Goal: Communication & Community: Answer question/provide support

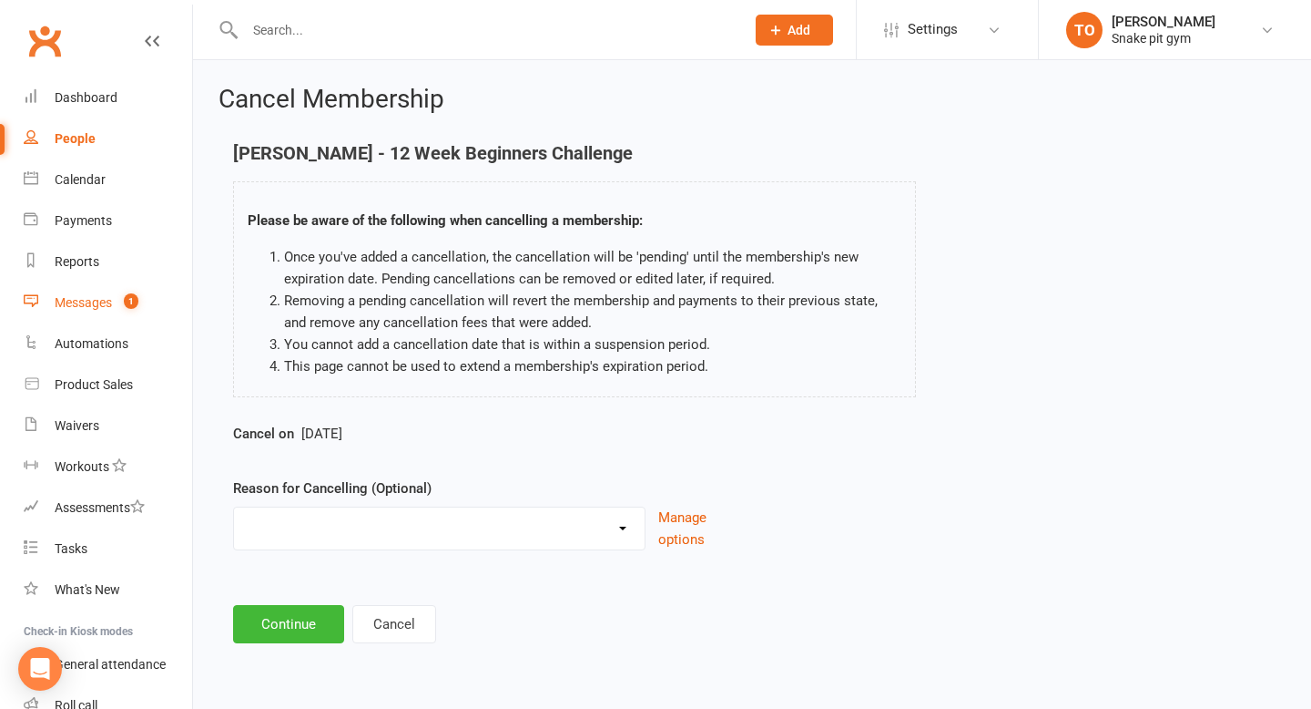
click at [76, 298] on div "Messages" at bounding box center [83, 302] width 57 height 15
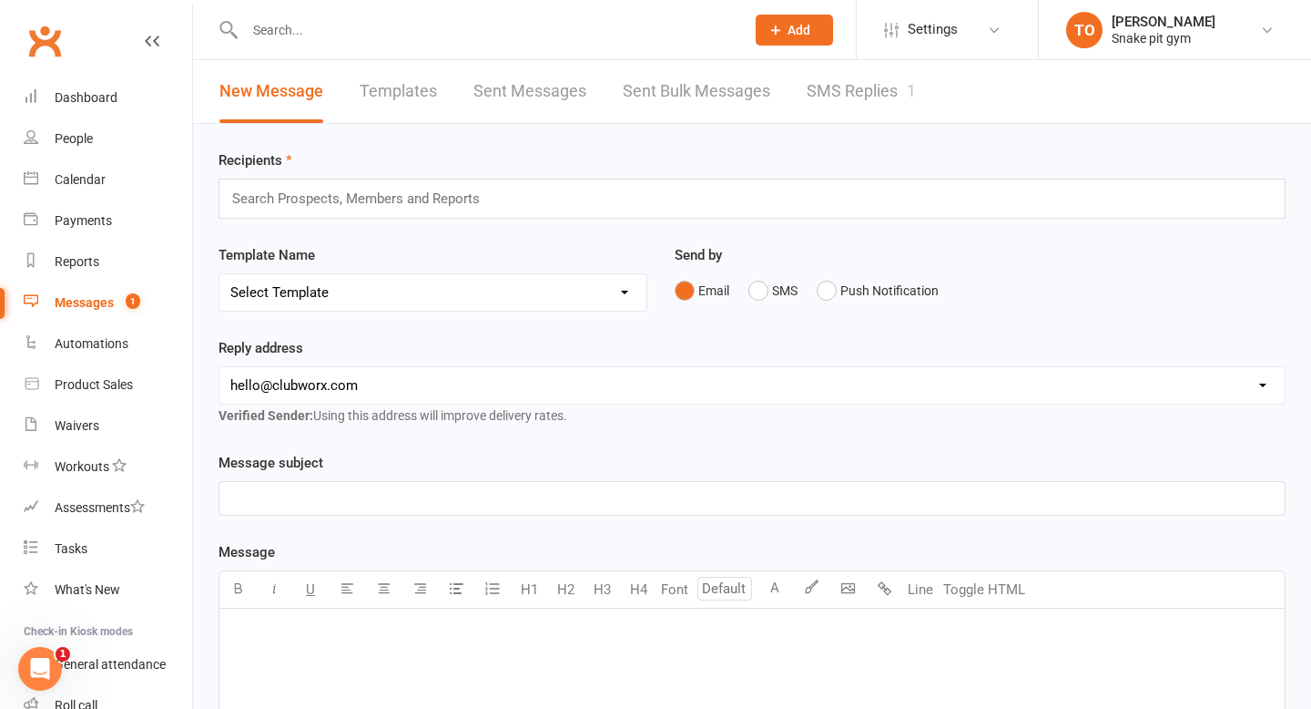
click at [859, 87] on link "SMS Replies 1" at bounding box center [861, 91] width 109 height 63
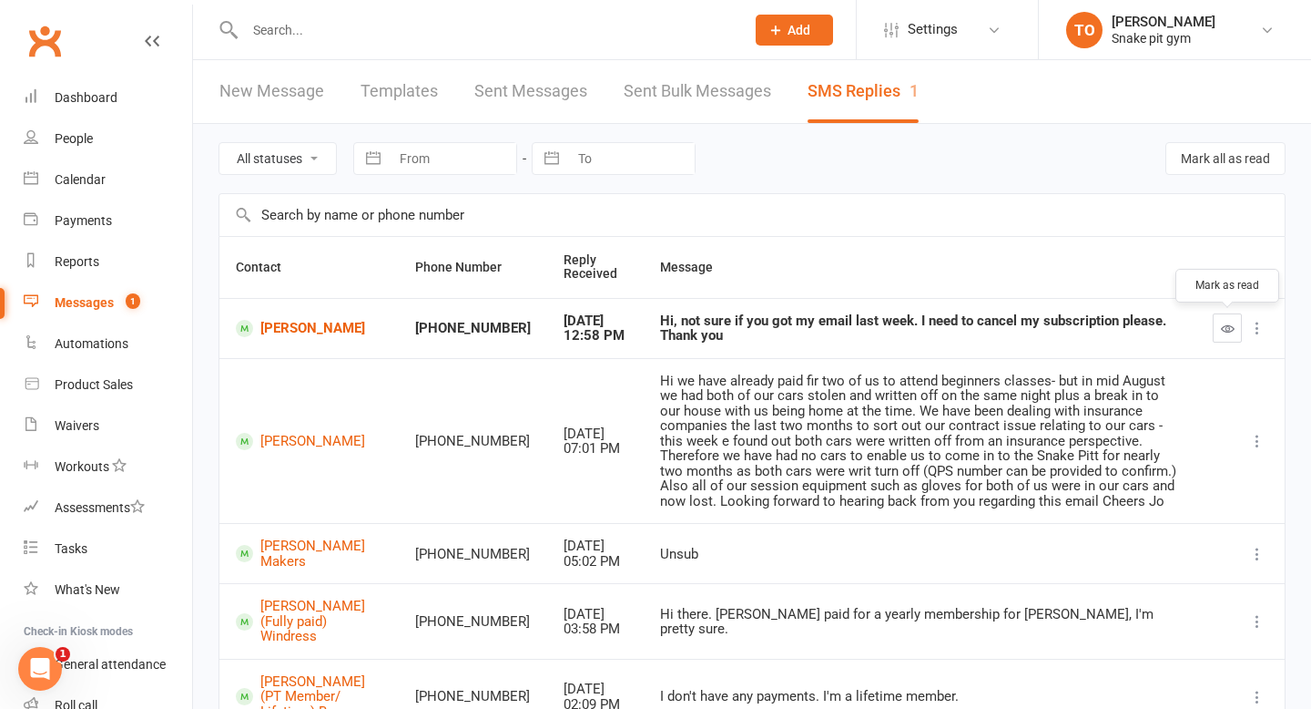
click at [1234, 330] on icon "button" at bounding box center [1228, 328] width 14 height 14
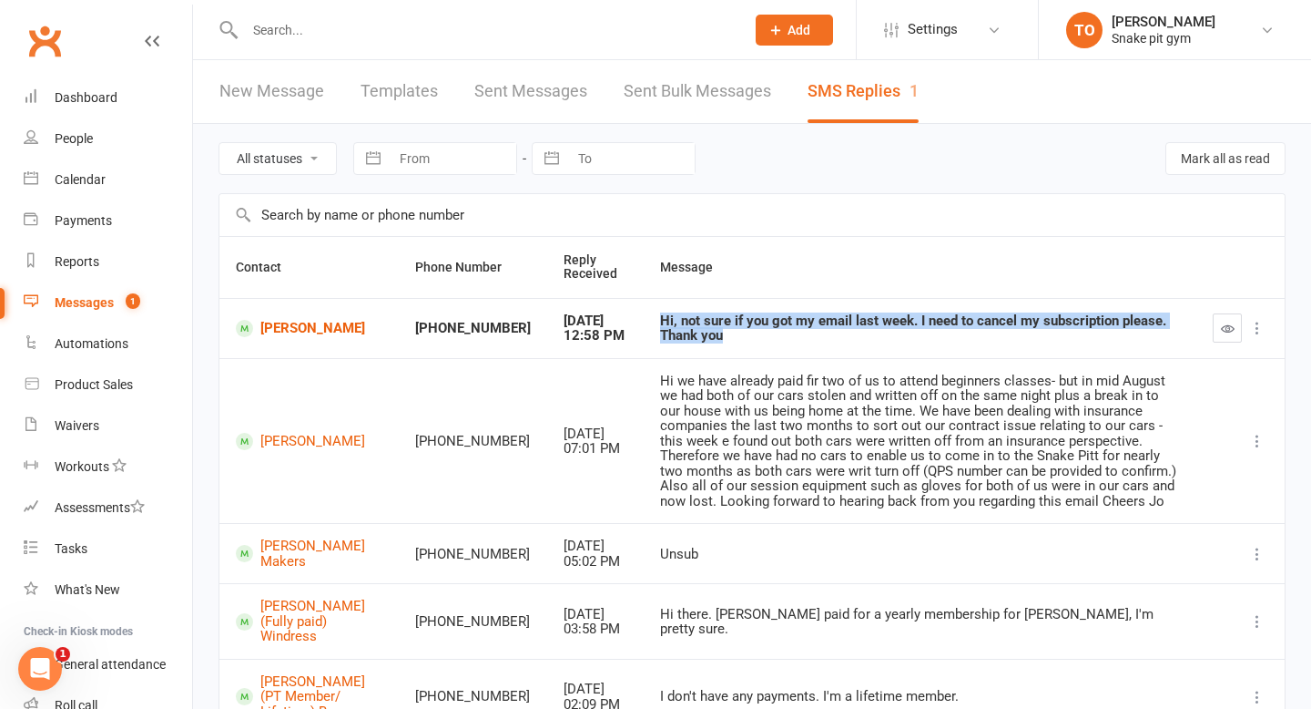
drag, startPoint x: 639, startPoint y: 336, endPoint x: 597, endPoint y: 319, distance: 46.2
click at [644, 319] on td "Hi, not sure if you got my email last week. I need to cancel my subscription pl…" at bounding box center [920, 328] width 553 height 60
copy div "Hi, not sure if you got my email last week. I need to cancel my subscription pl…"
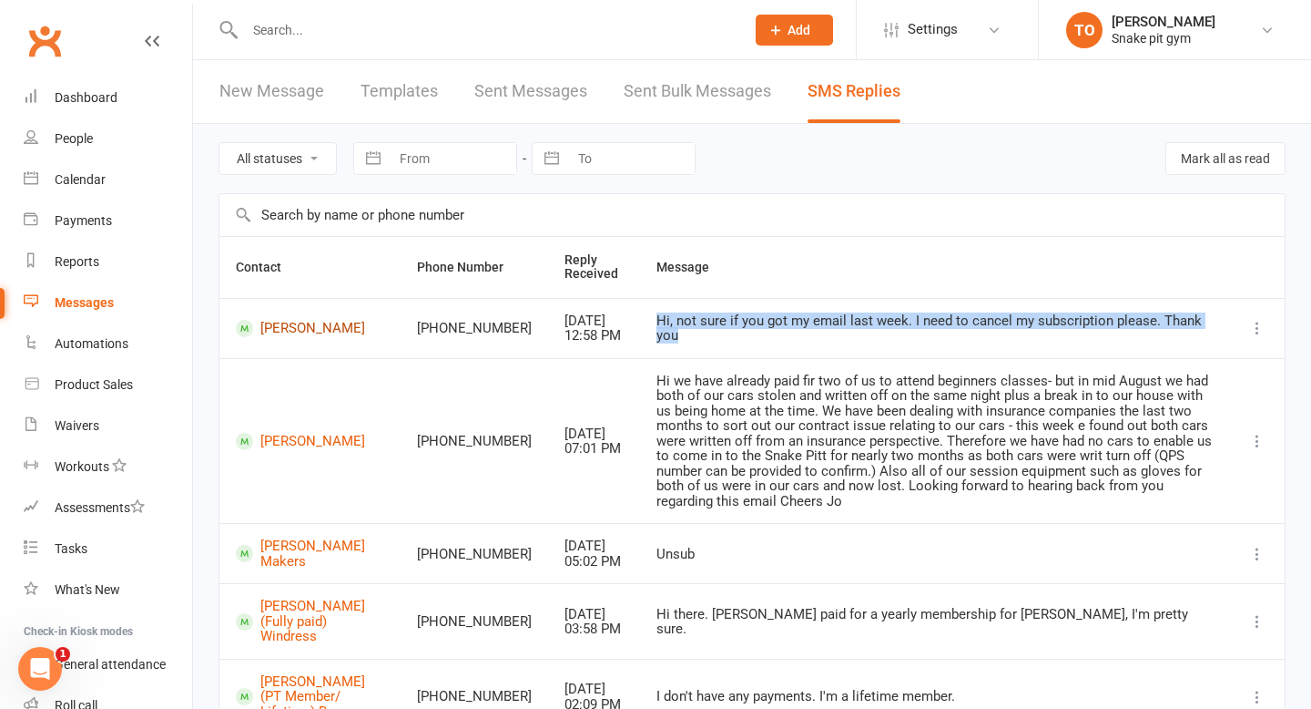
click at [280, 329] on link "[PERSON_NAME]" at bounding box center [310, 328] width 148 height 17
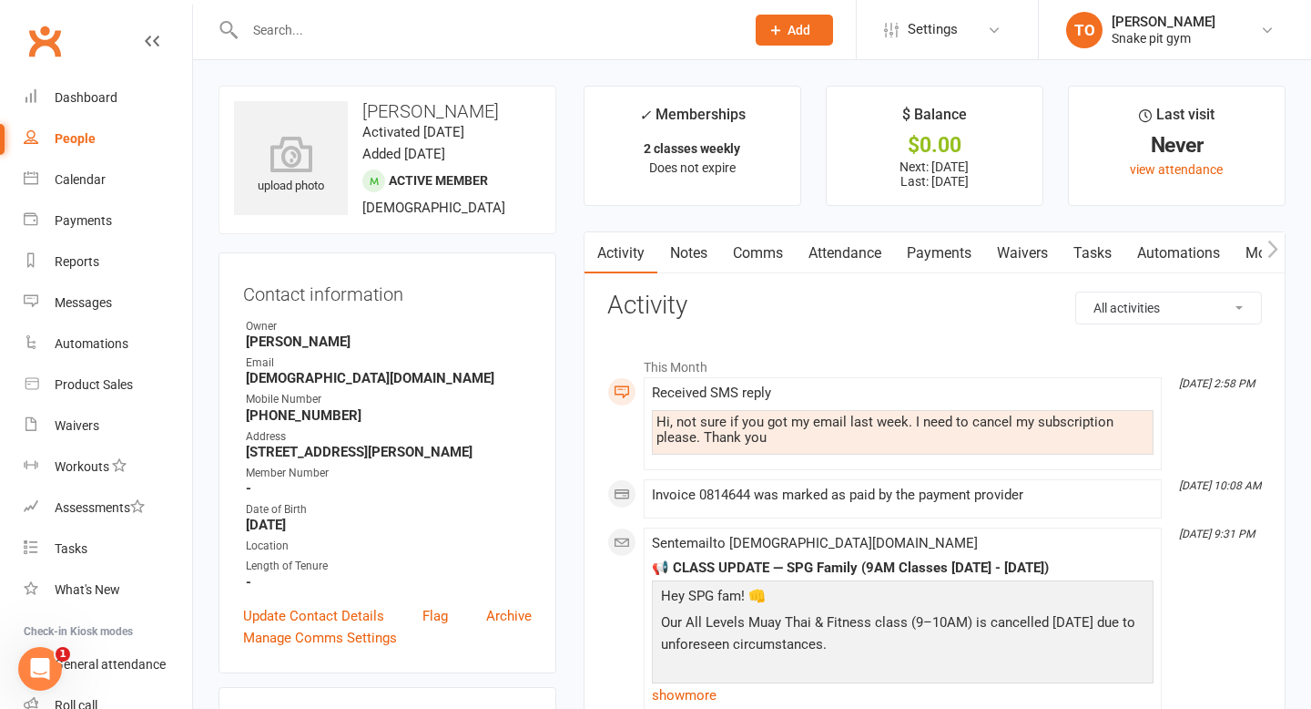
click at [763, 247] on link "Comms" at bounding box center [758, 253] width 76 height 42
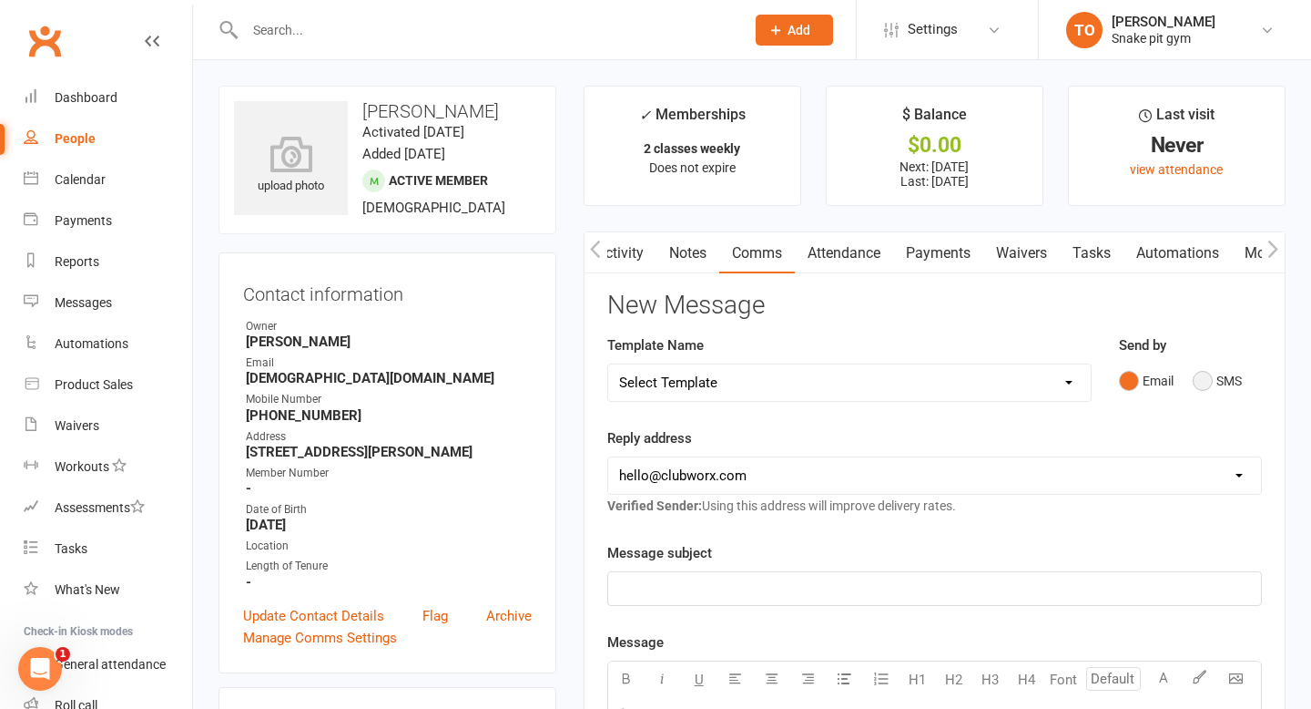
click at [1201, 377] on button "SMS" at bounding box center [1217, 380] width 49 height 35
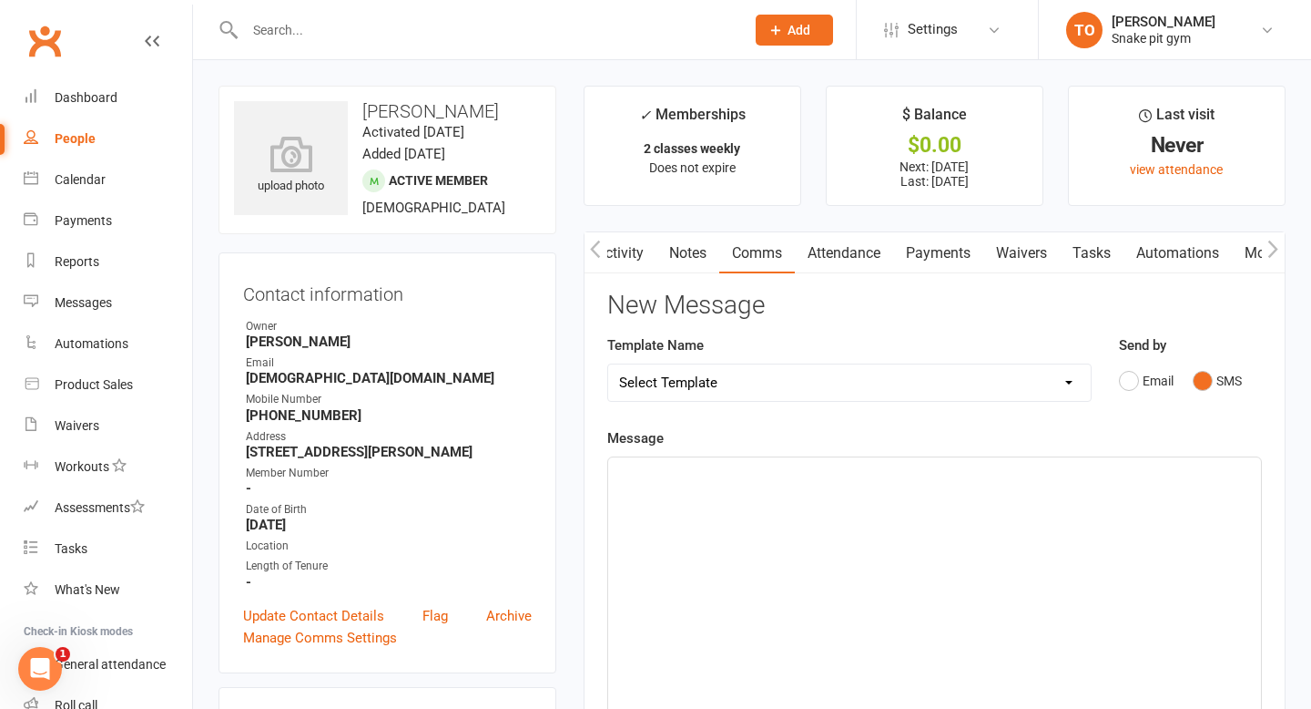
click at [720, 525] on div "﻿" at bounding box center [934, 593] width 653 height 273
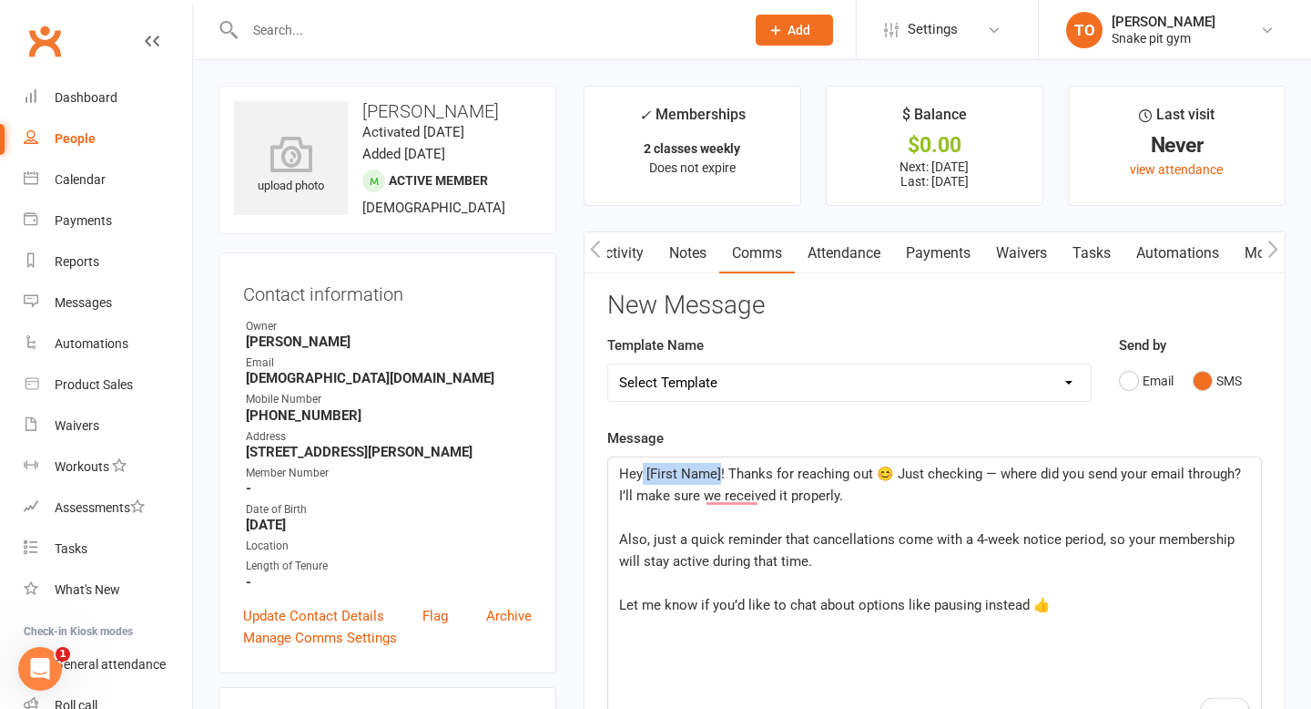
drag, startPoint x: 718, startPoint y: 470, endPoint x: 642, endPoint y: 471, distance: 75.6
click at [642, 471] on span "Hey [First Name]! Thanks for reaching out 😊 Just checking — where did you send …" at bounding box center [932, 484] width 626 height 38
click at [974, 519] on p "﻿" at bounding box center [934, 517] width 631 height 22
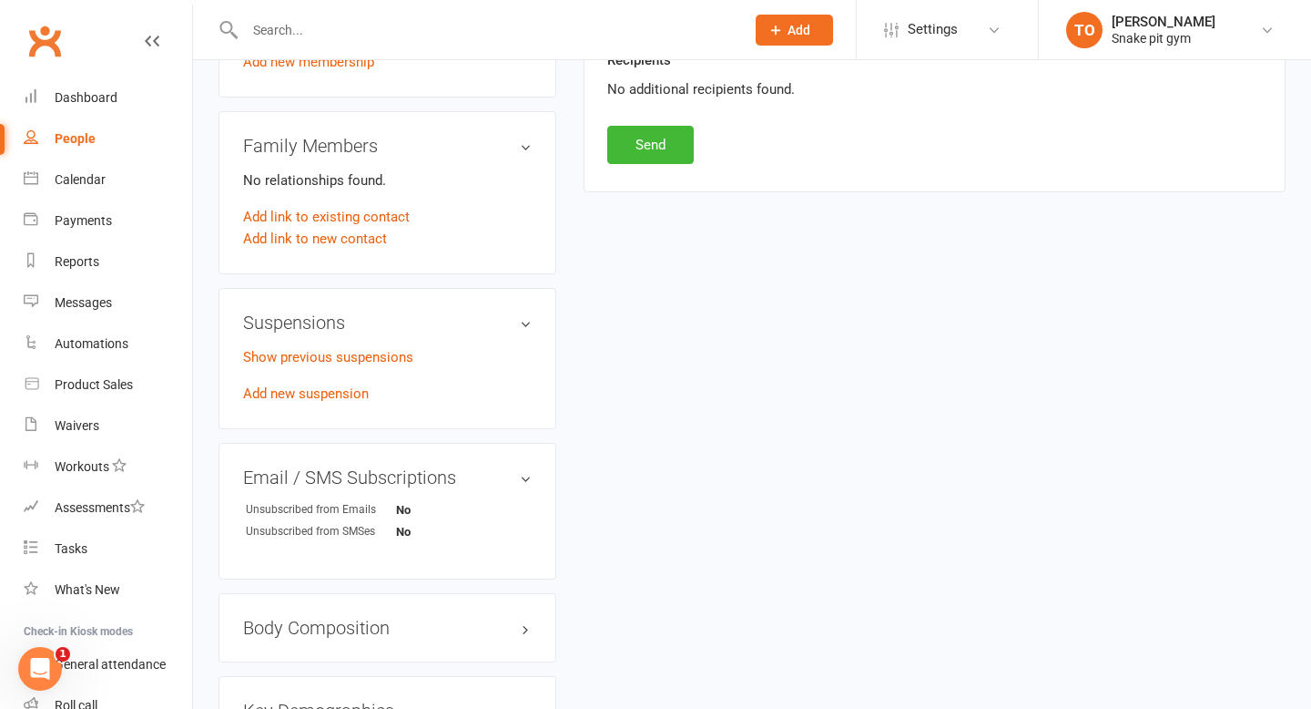
scroll to position [950, 0]
click at [671, 149] on button "Send" at bounding box center [650, 146] width 87 height 38
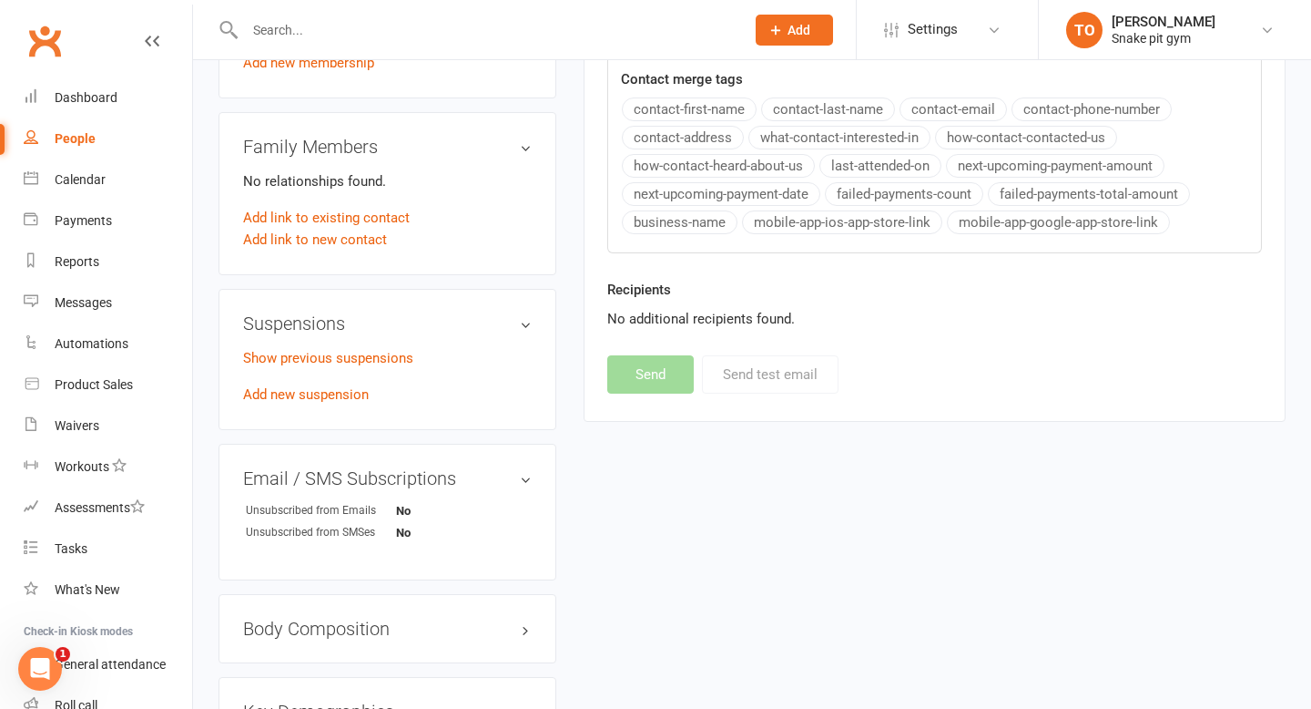
scroll to position [0, 0]
